Goal: Find specific page/section: Find specific page/section

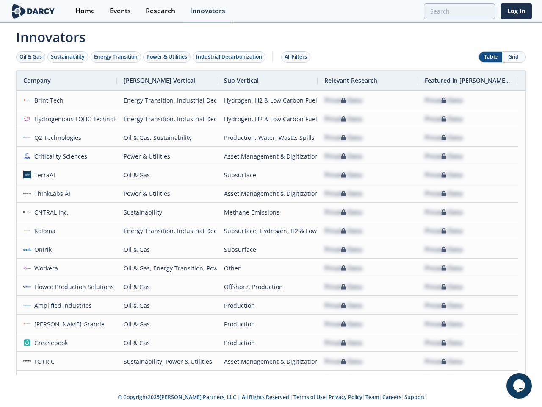
click at [31, 57] on div "Oil & Gas" at bounding box center [30, 57] width 22 height 8
click at [68, 57] on div "Sustainability" at bounding box center [68, 57] width 34 height 8
click at [116, 57] on div "Energy Transition" at bounding box center [116, 57] width 44 height 8
click at [168, 57] on div "Power & Utilities" at bounding box center [167, 57] width 41 height 8
click at [231, 57] on div "Industrial Decarbonization" at bounding box center [229, 57] width 66 height 8
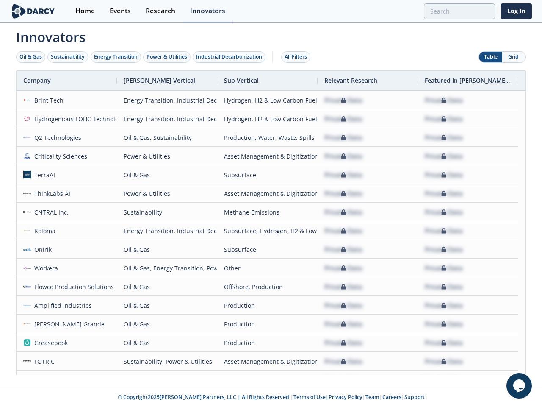
click at [298, 57] on div "All Filters" at bounding box center [296, 57] width 22 height 8
